Goal: Check status: Check status

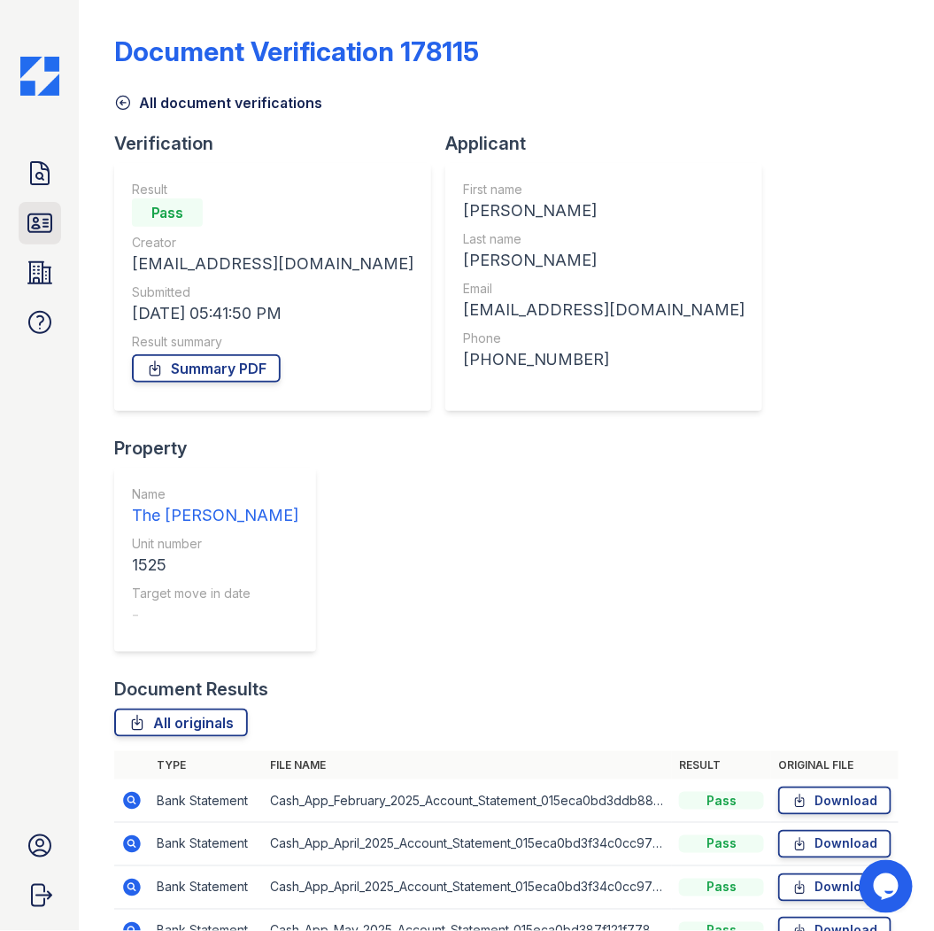
click at [33, 222] on icon at bounding box center [39, 223] width 23 height 18
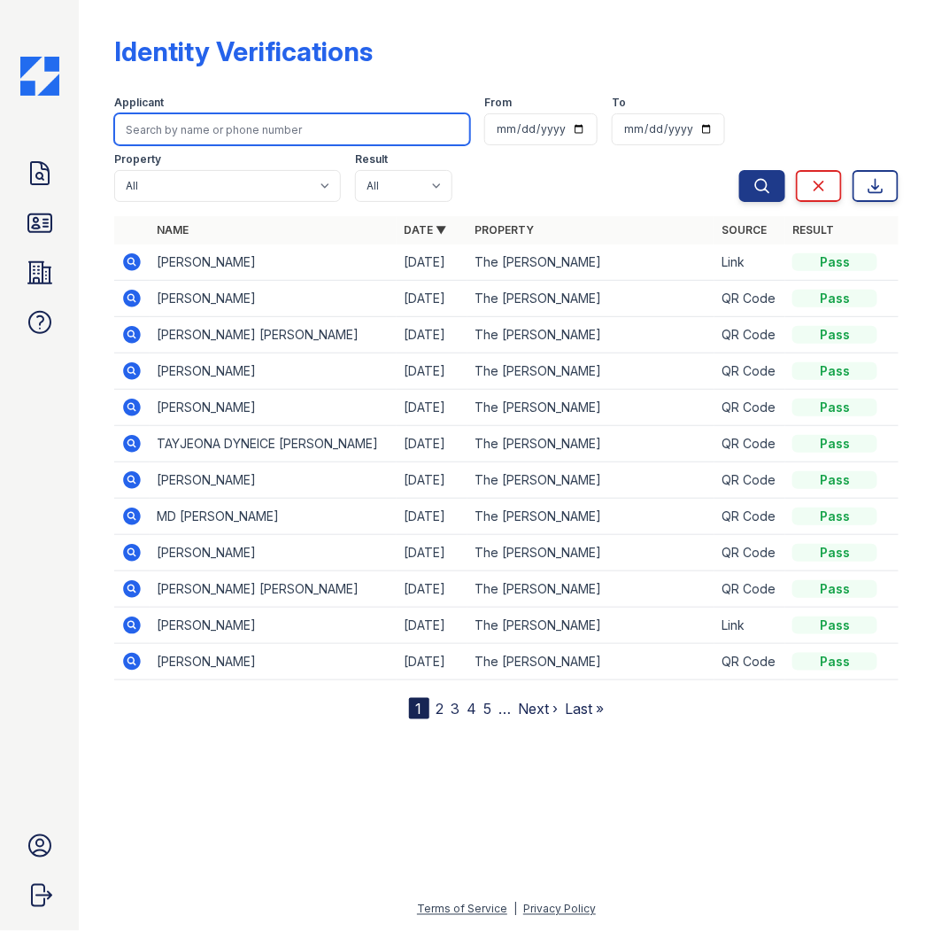
click at [230, 130] on input "search" at bounding box center [292, 129] width 356 height 32
type input "oscar"
click at [739, 170] on button "Search" at bounding box center [762, 186] width 46 height 32
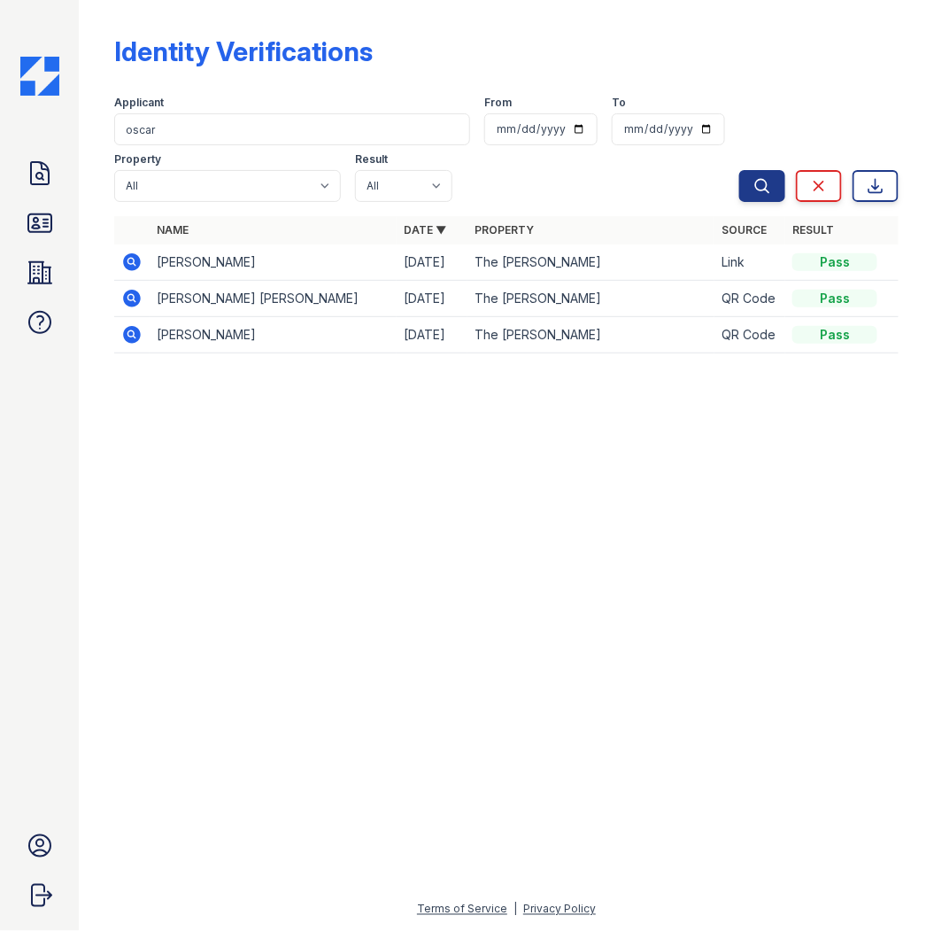
click at [130, 260] on icon at bounding box center [130, 261] width 4 height 4
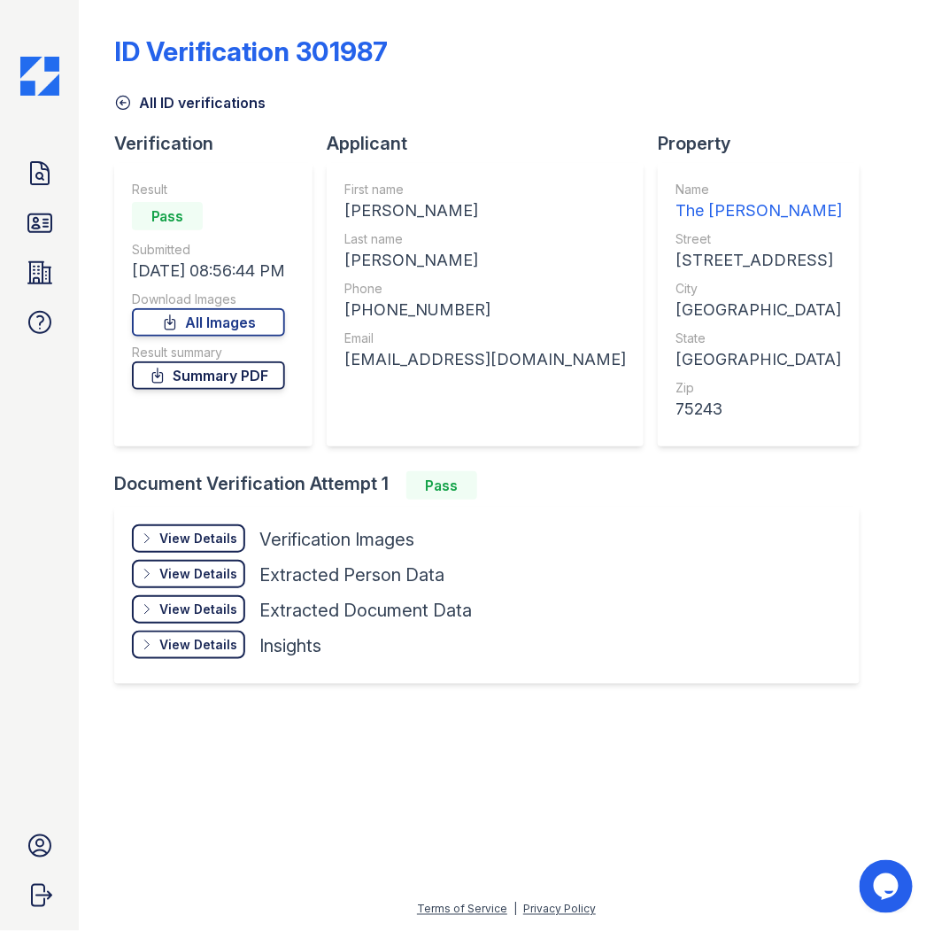
click at [252, 375] on link "Summary PDF" at bounding box center [208, 375] width 153 height 28
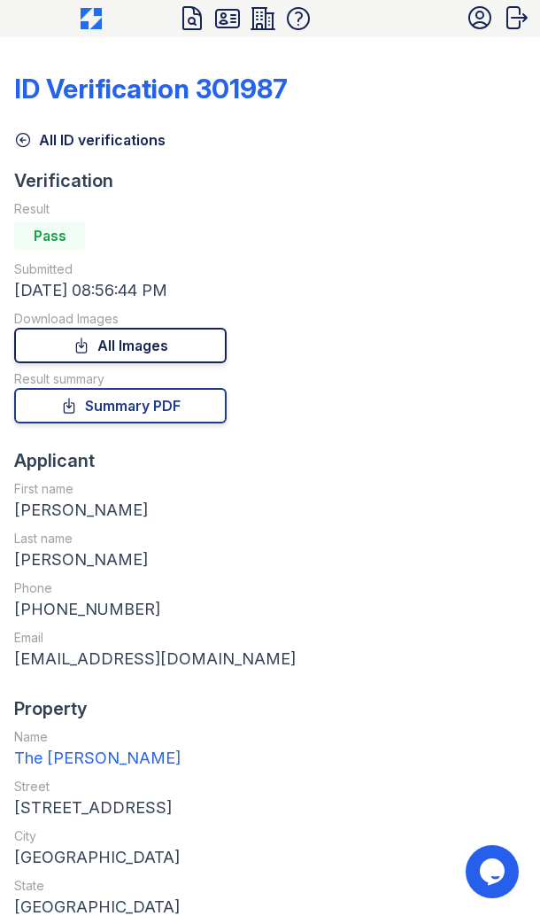
click at [170, 343] on link "All Images" at bounding box center [120, 345] width 213 height 35
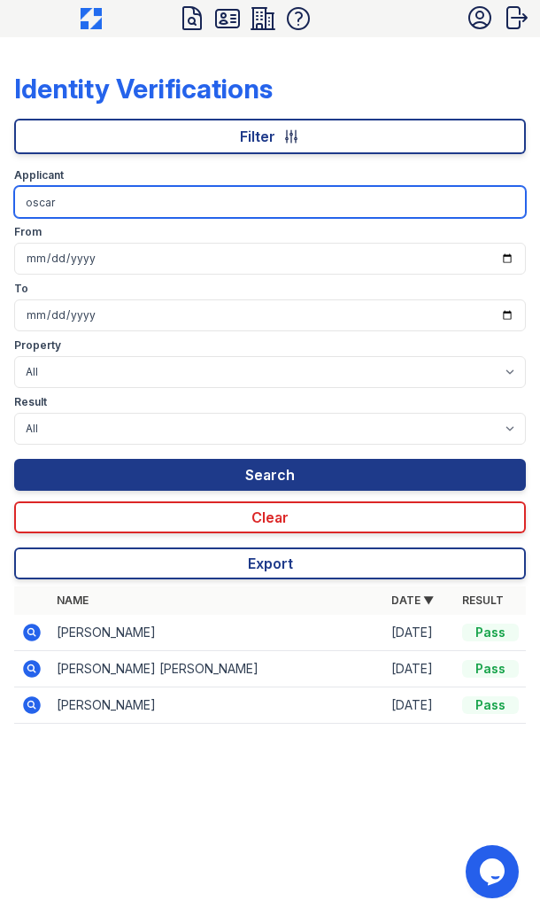
drag, startPoint x: 253, startPoint y: 190, endPoint x: 6, endPoint y: 145, distance: 251.2
click at [6, 145] on div "Identity Verifications Filter Applicant oscar From To Property All The [PERSON_…" at bounding box center [270, 495] width 540 height 916
type input "j"
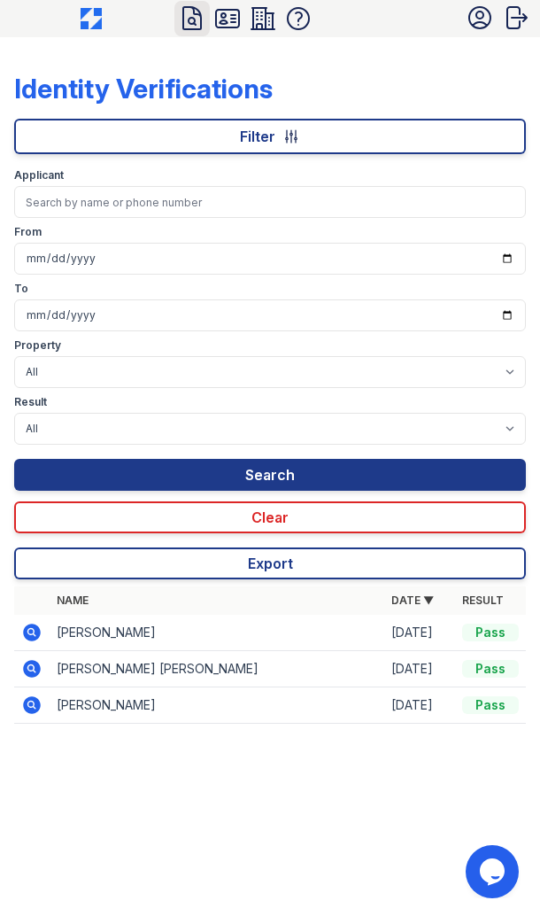
click at [204, 12] on icon at bounding box center [192, 18] width 28 height 28
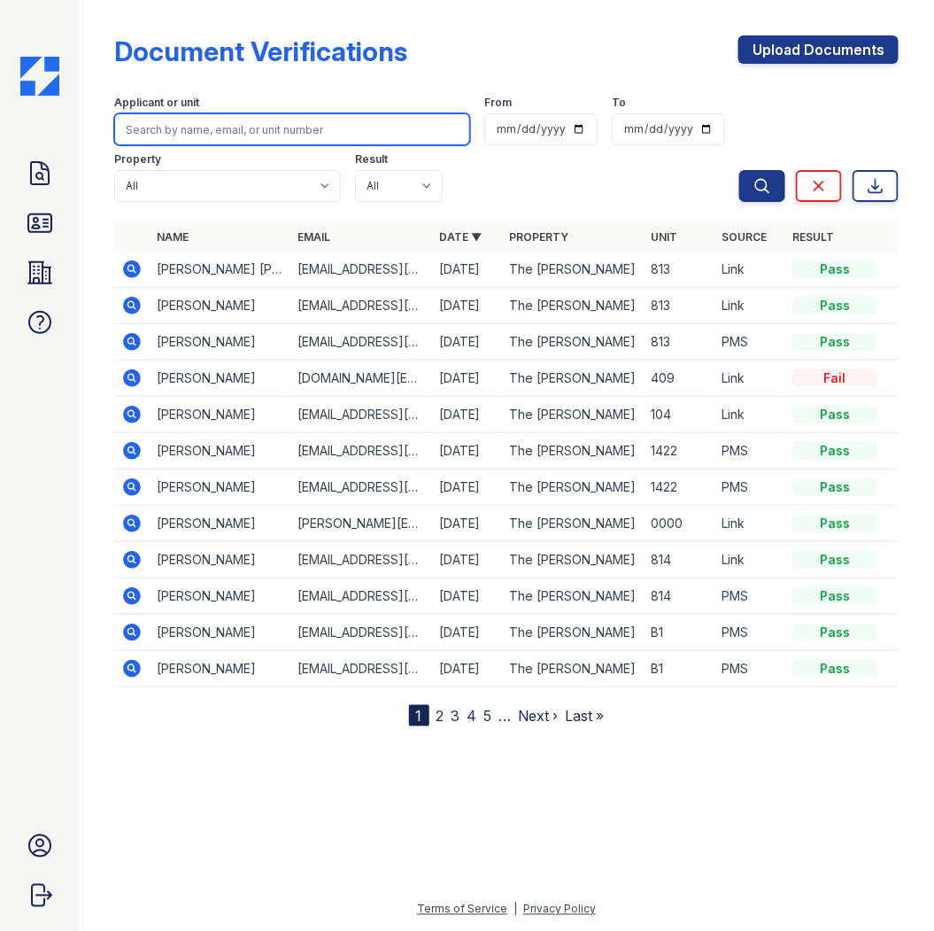
click at [331, 125] on input "search" at bounding box center [292, 129] width 356 height 32
type input "jasmine"
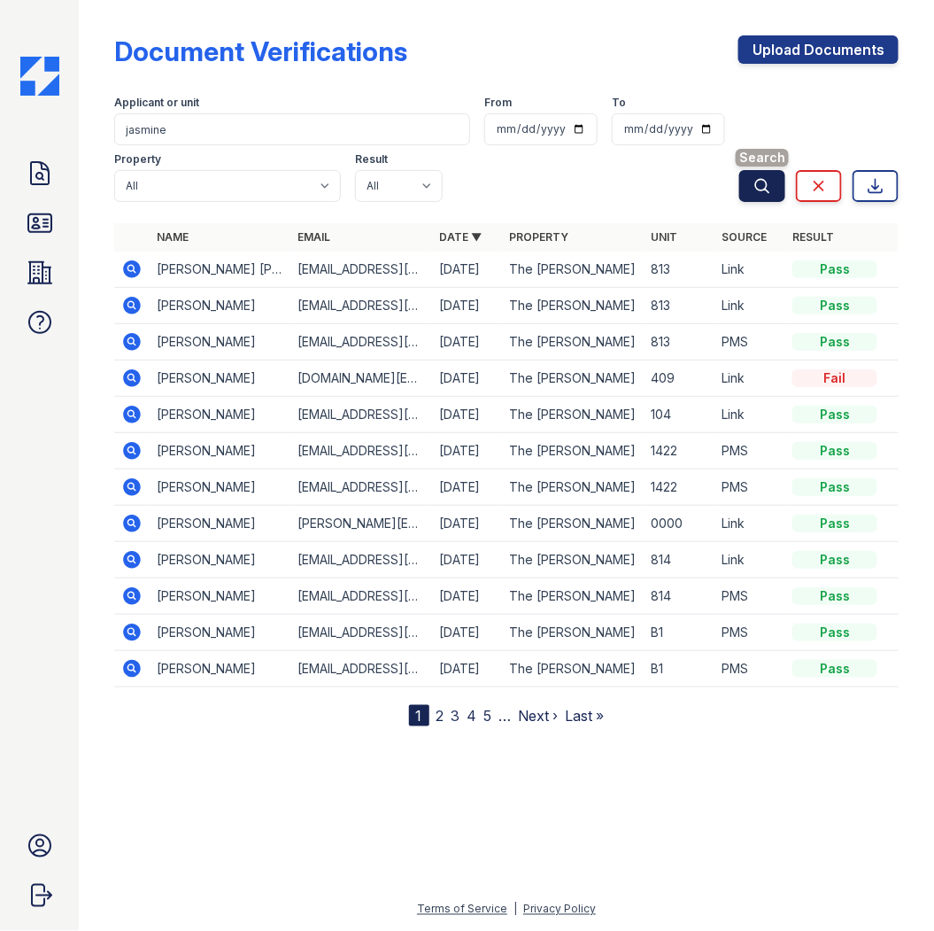
click at [539, 183] on icon "submit" at bounding box center [763, 186] width 18 height 18
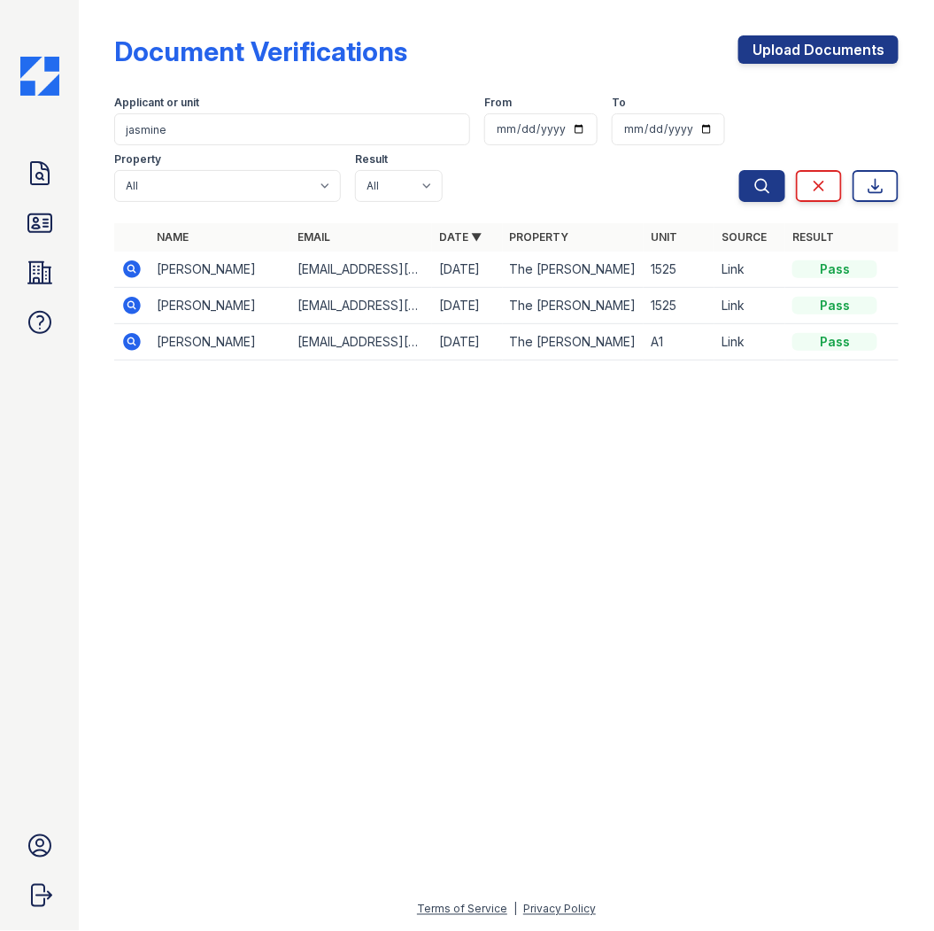
click at [129, 273] on icon at bounding box center [132, 269] width 18 height 18
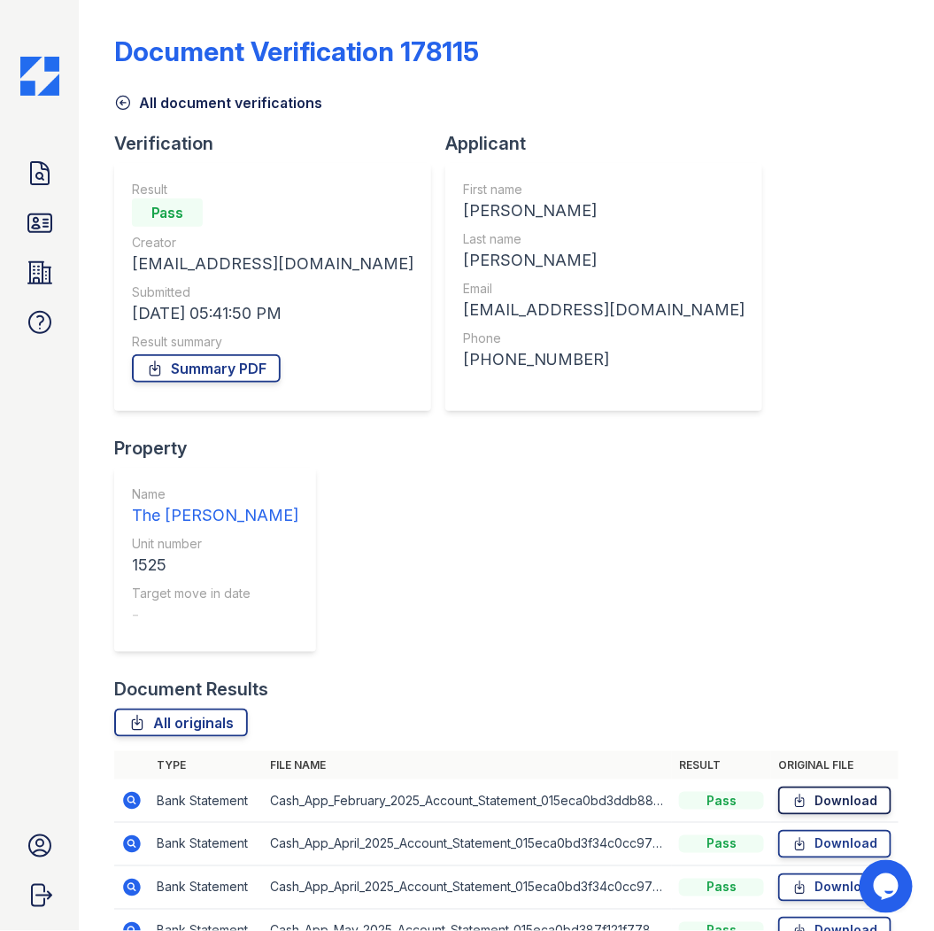
click at [832, 786] on link "Download" at bounding box center [834, 800] width 113 height 28
click at [44, 210] on icon at bounding box center [40, 223] width 28 height 28
